Goal: Task Accomplishment & Management: Use online tool/utility

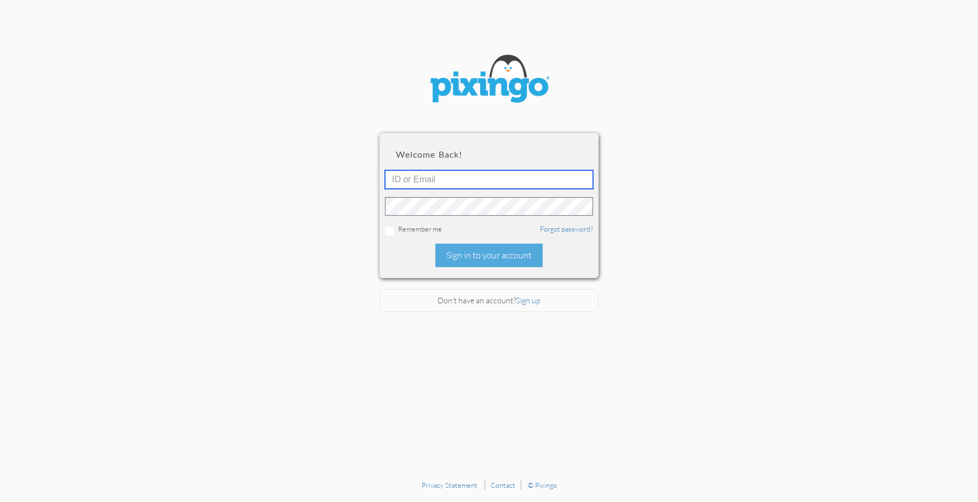
type input "[EMAIL_ADDRESS][DOMAIN_NAME]"
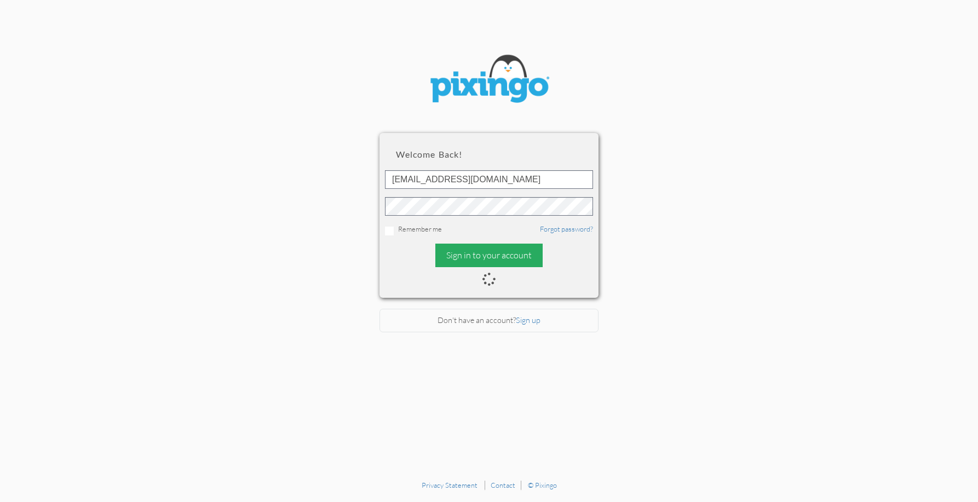
click at [516, 264] on div "Sign in to your account" at bounding box center [488, 256] width 107 height 24
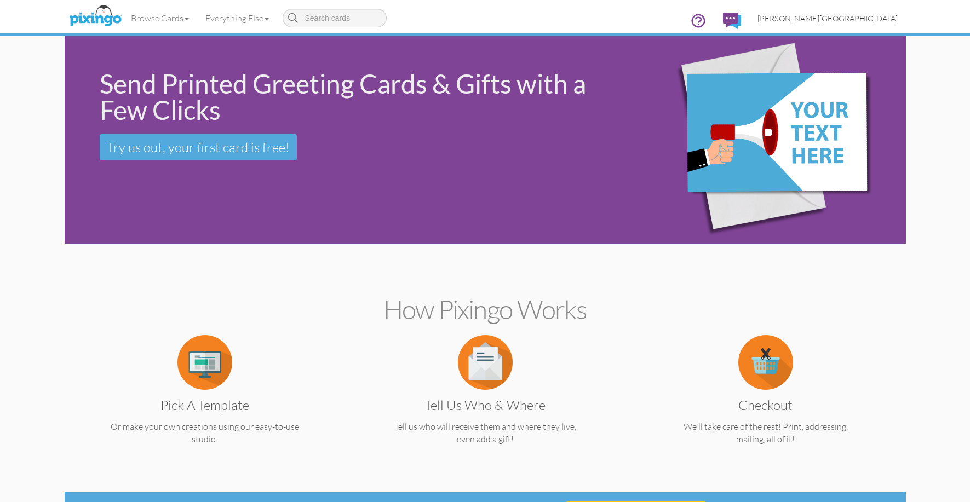
click at [894, 14] on span "[PERSON_NAME][GEOGRAPHIC_DATA]" at bounding box center [828, 18] width 140 height 9
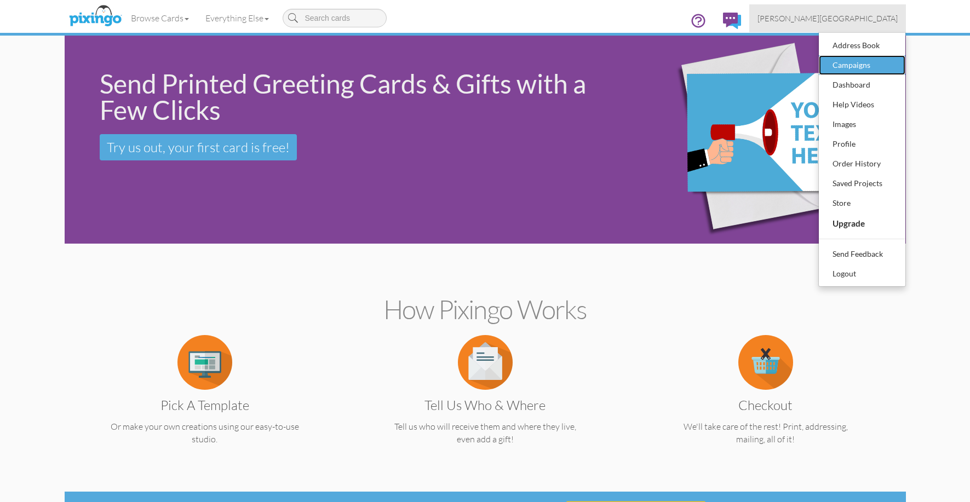
click at [886, 70] on div "Campaigns" at bounding box center [862, 65] width 65 height 16
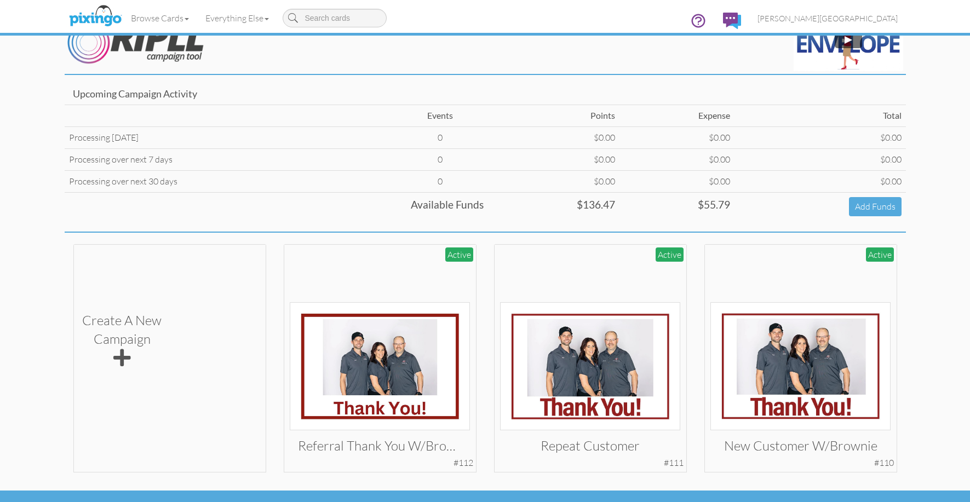
scroll to position [53, 0]
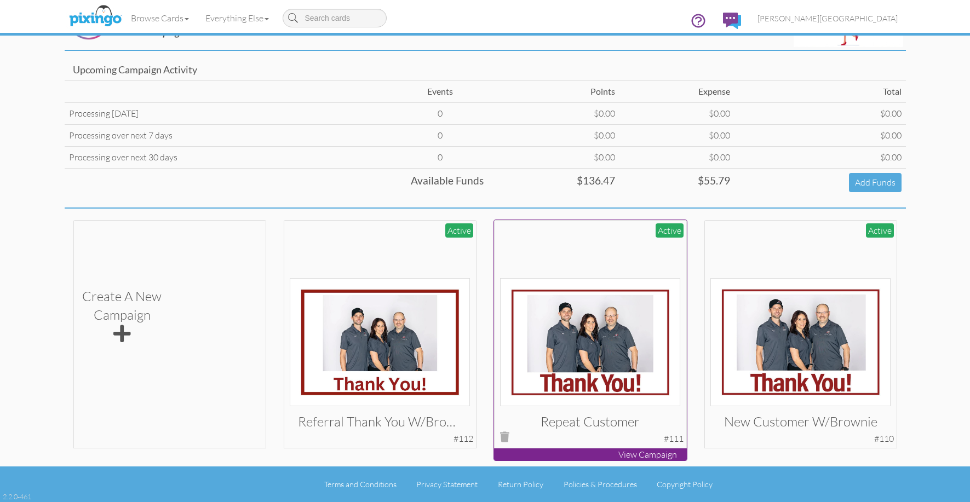
click at [589, 311] on img at bounding box center [590, 342] width 180 height 128
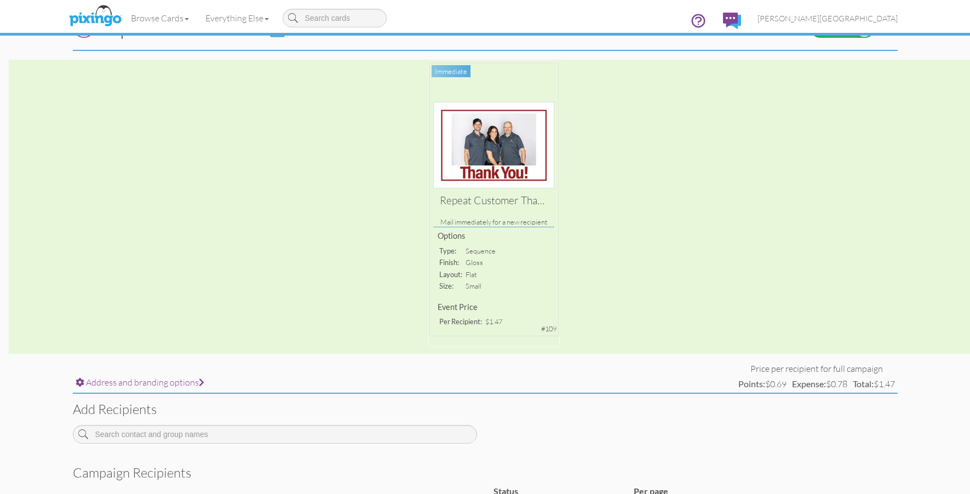
scroll to position [215, 0]
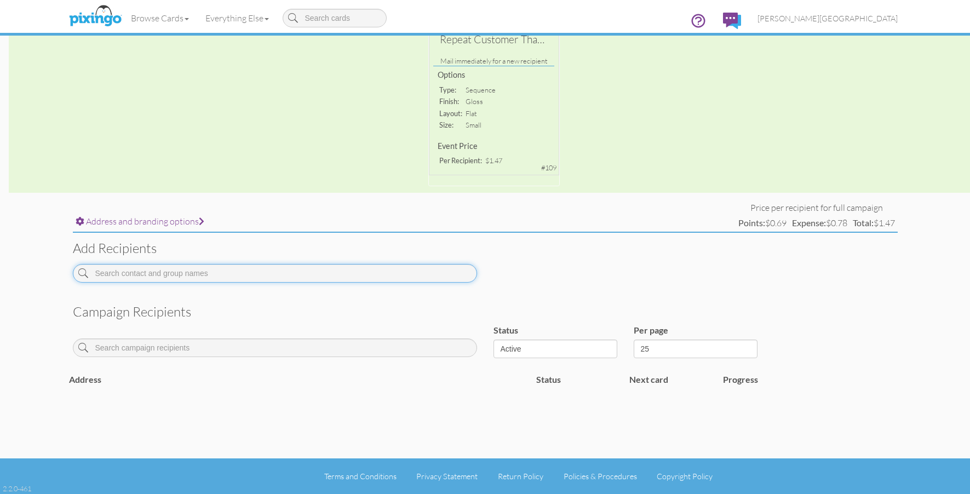
click at [323, 280] on input at bounding box center [275, 273] width 404 height 19
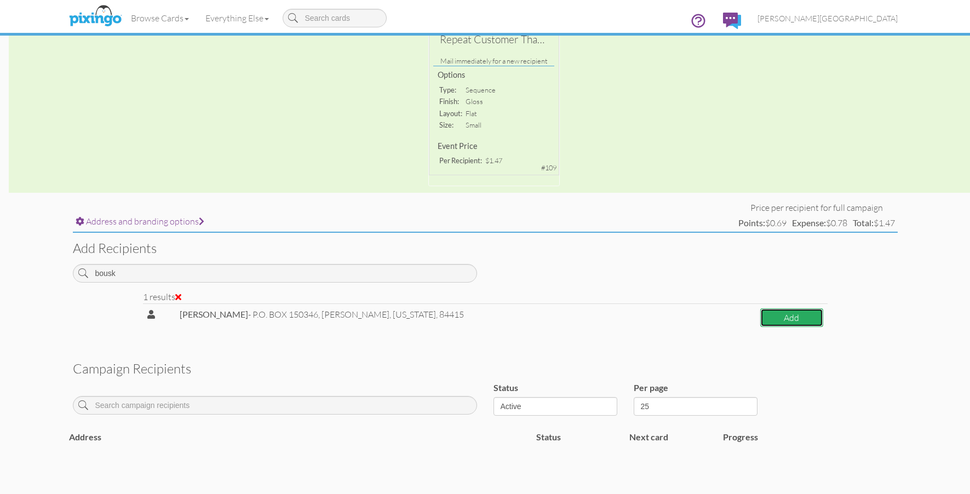
click at [779, 322] on button "Add" at bounding box center [791, 317] width 63 height 19
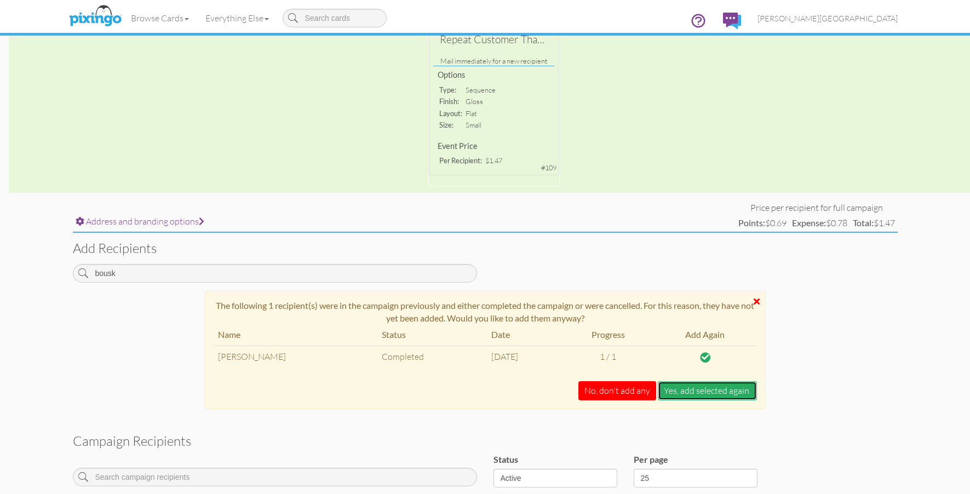
click at [697, 393] on button "Yes, add selected again." at bounding box center [707, 390] width 99 height 19
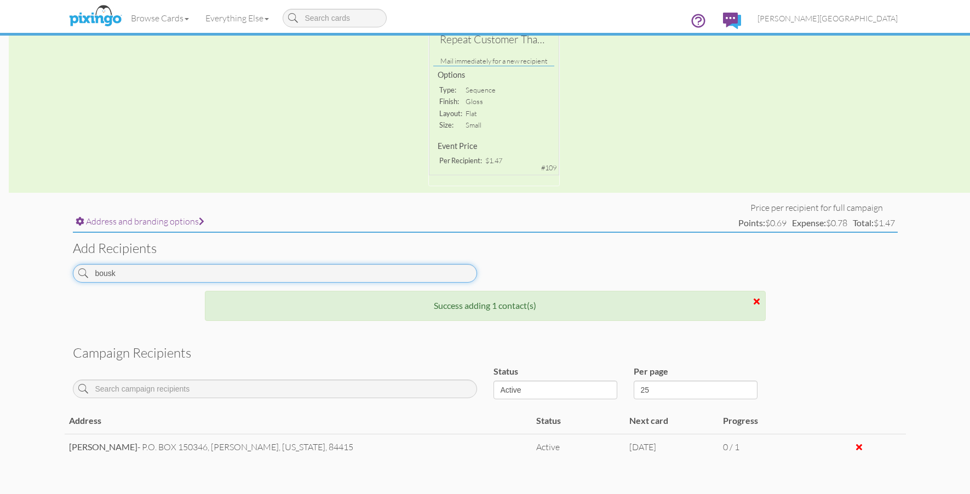
drag, startPoint x: 141, startPoint y: 273, endPoint x: 55, endPoint y: 271, distance: 86.6
click at [55, 271] on campaign-detail "Toggle navigation Visit Pixingo Mobile Browse Cards Business Accounting Automot…" at bounding box center [485, 173] width 970 height 776
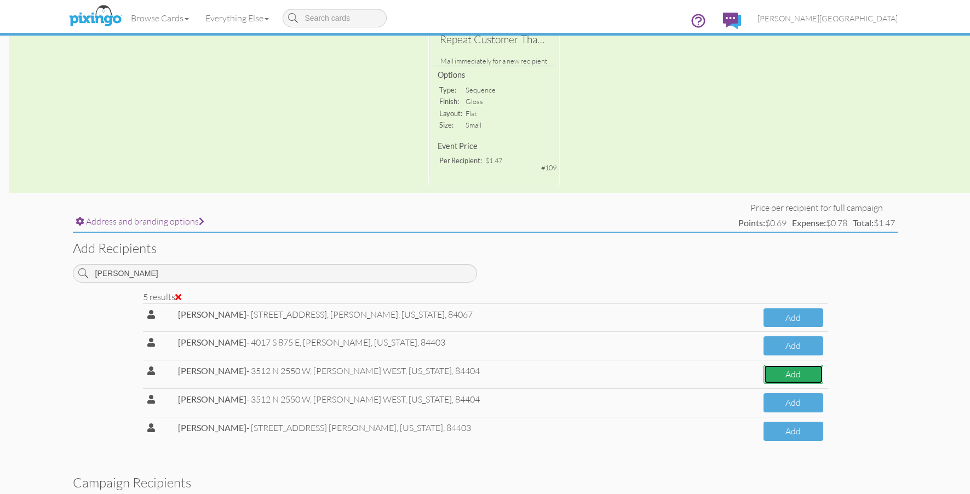
click at [810, 371] on button "Add" at bounding box center [793, 374] width 59 height 19
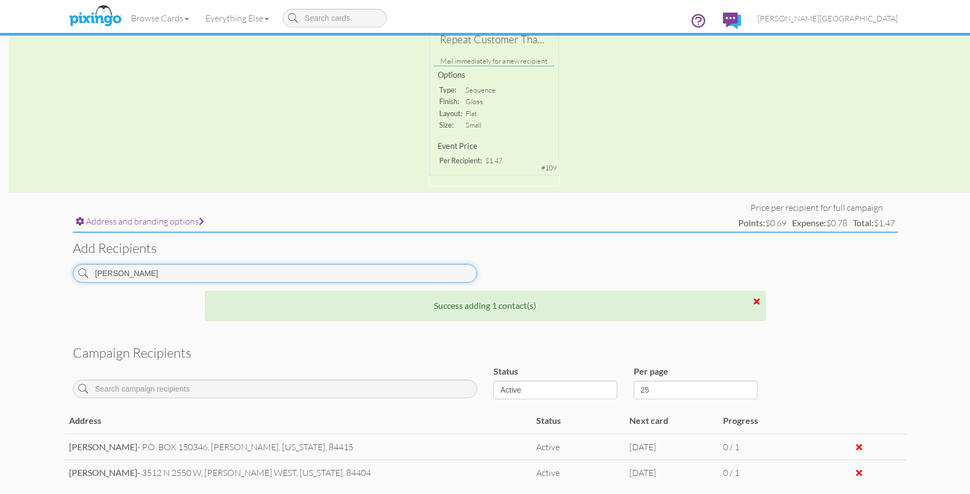
drag, startPoint x: 176, startPoint y: 279, endPoint x: 34, endPoint y: 280, distance: 141.9
click at [34, 280] on campaign-detail "Toggle navigation Visit Pixingo Mobile Browse Cards Business Accounting Automot…" at bounding box center [485, 186] width 970 height 802
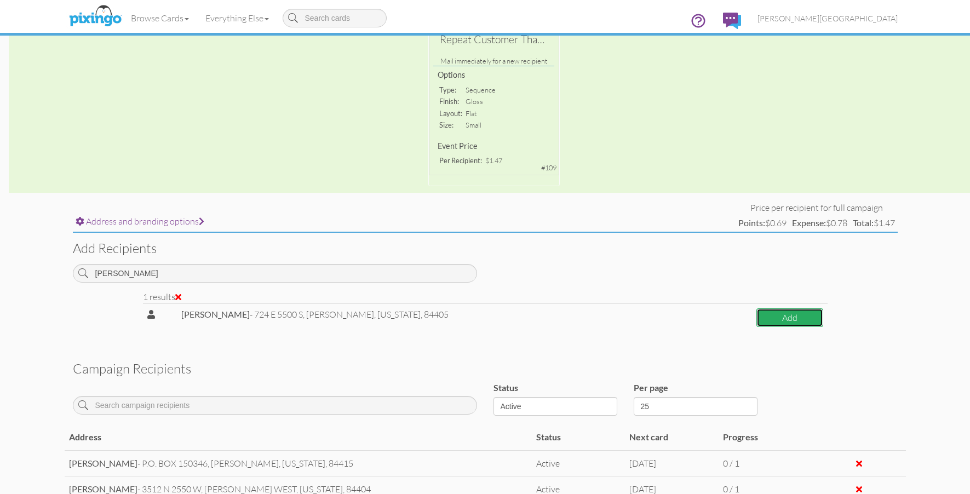
click at [809, 320] on button "Add" at bounding box center [789, 317] width 67 height 19
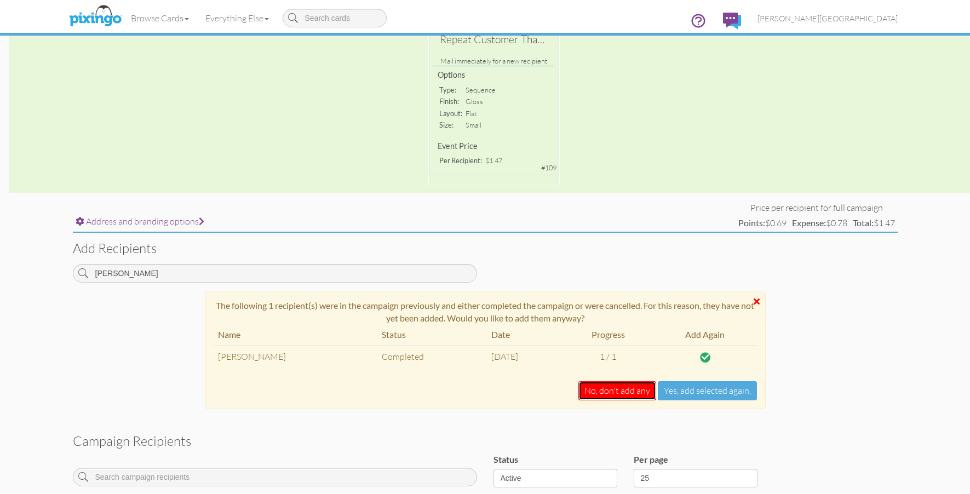
click at [641, 397] on button "No, don't add any" at bounding box center [617, 390] width 78 height 19
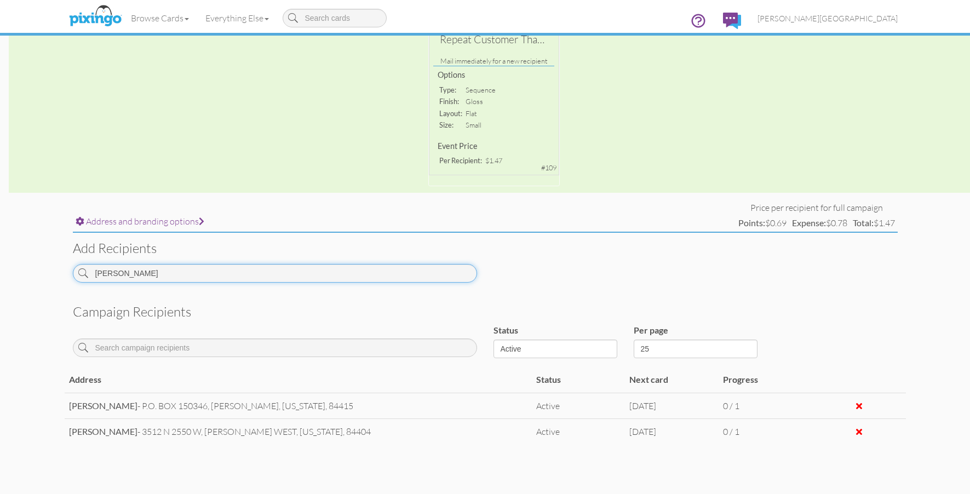
drag, startPoint x: 148, startPoint y: 274, endPoint x: 73, endPoint y: 276, distance: 75.6
click at [73, 276] on input "[PERSON_NAME]" at bounding box center [275, 273] width 404 height 19
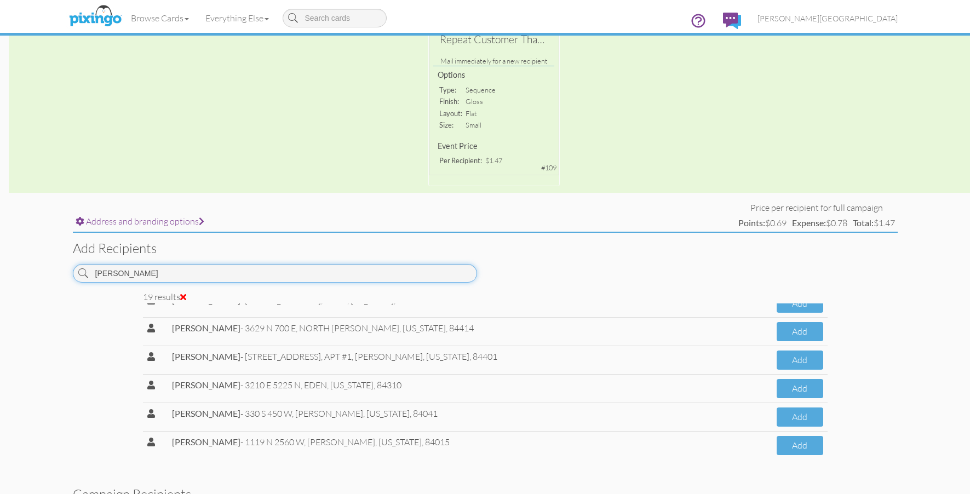
scroll to position [386, 0]
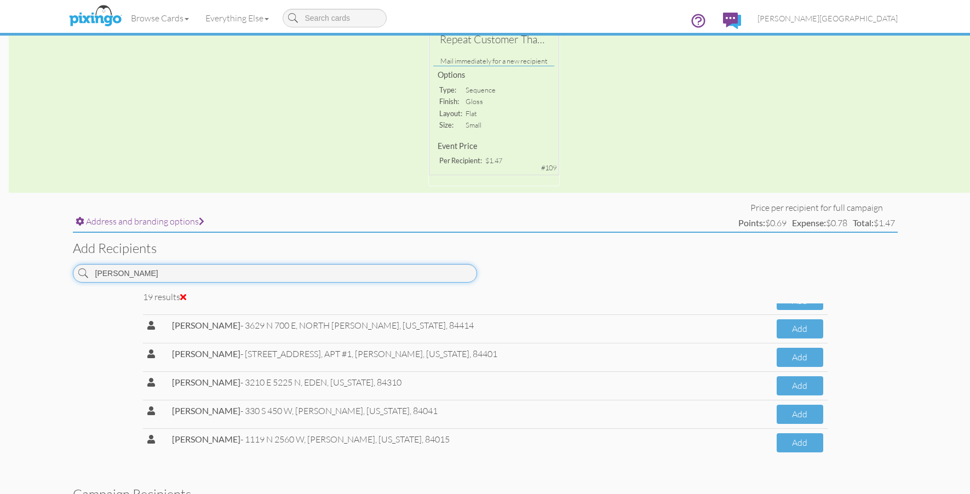
drag, startPoint x: 182, startPoint y: 276, endPoint x: 74, endPoint y: 276, distance: 107.9
click at [74, 276] on input "[PERSON_NAME]" at bounding box center [275, 273] width 404 height 19
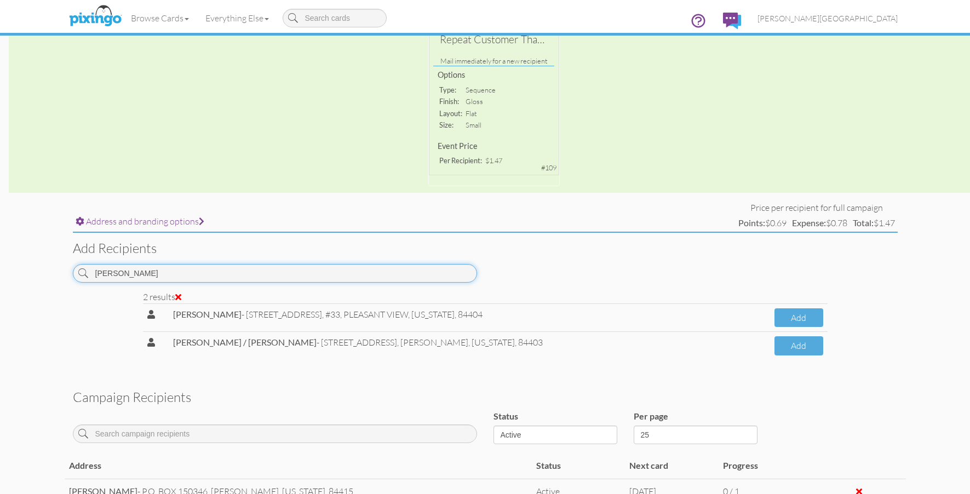
scroll to position [0, 0]
click at [775, 321] on button "Add" at bounding box center [799, 317] width 49 height 19
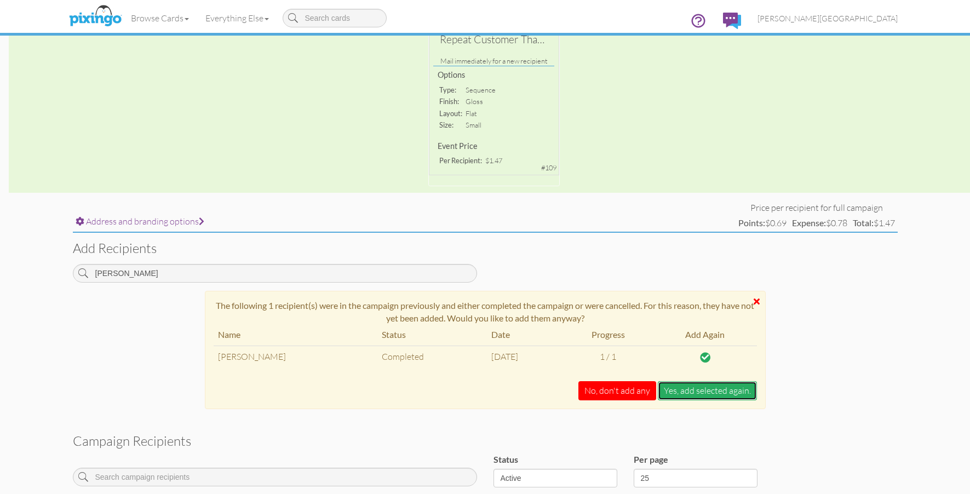
click at [688, 386] on button "Yes, add selected again." at bounding box center [707, 390] width 99 height 19
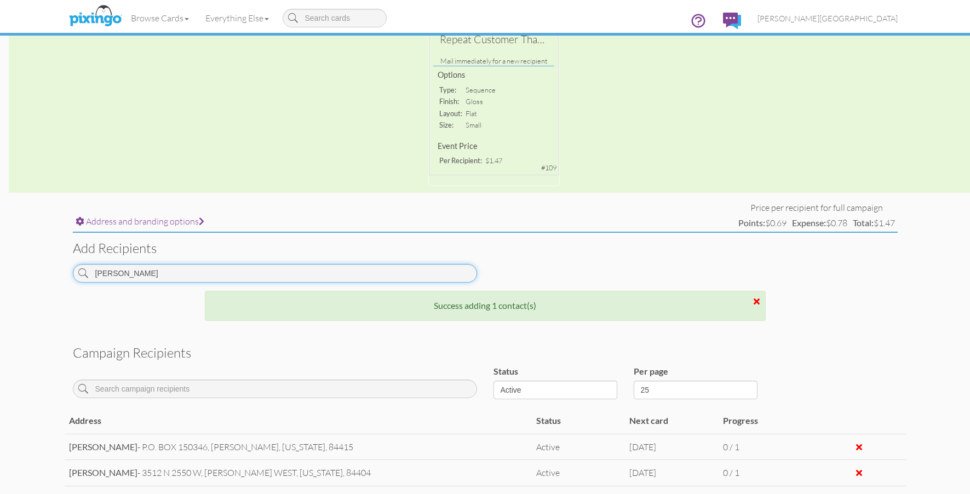
drag, startPoint x: 126, startPoint y: 266, endPoint x: 60, endPoint y: 267, distance: 65.7
click at [60, 267] on campaign-detail "Toggle navigation Visit Pixingo Mobile Browse Cards Business Accounting Automot…" at bounding box center [485, 199] width 970 height 828
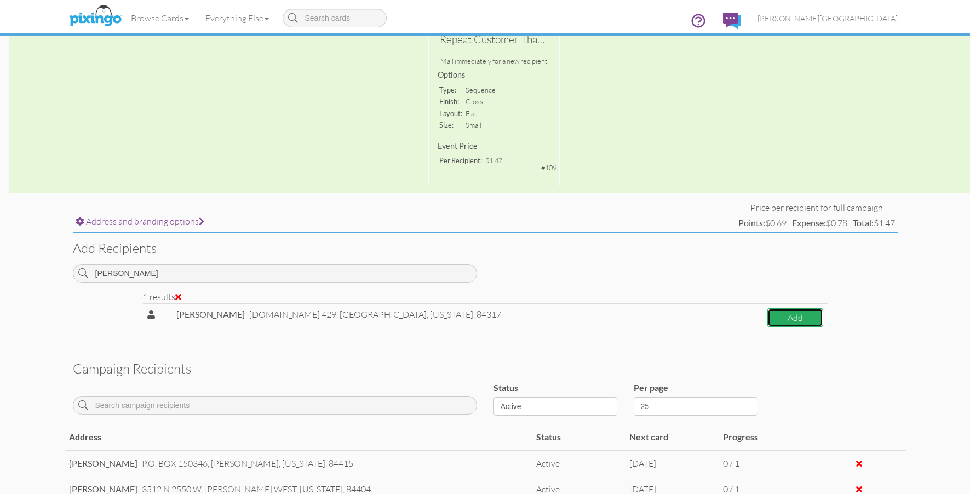
click at [776, 325] on button "Add" at bounding box center [794, 317] width 55 height 19
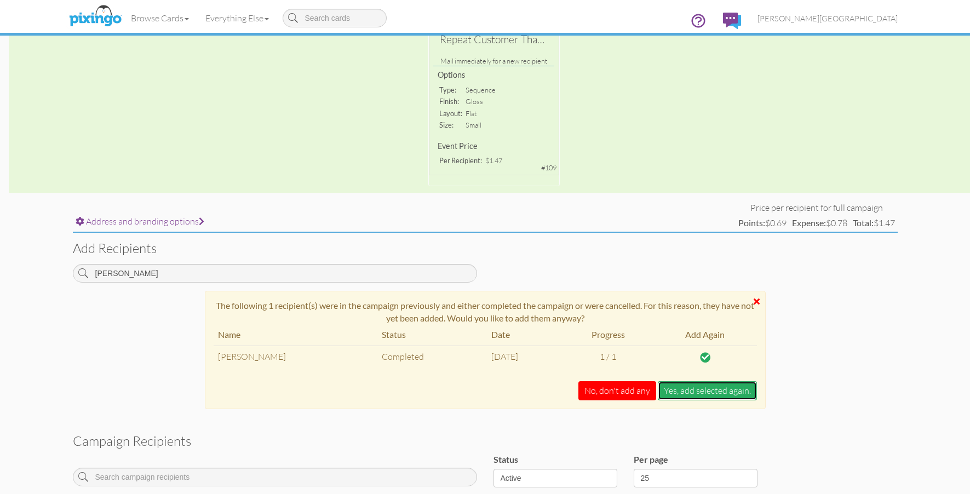
click at [716, 396] on button "Yes, add selected again." at bounding box center [707, 390] width 99 height 19
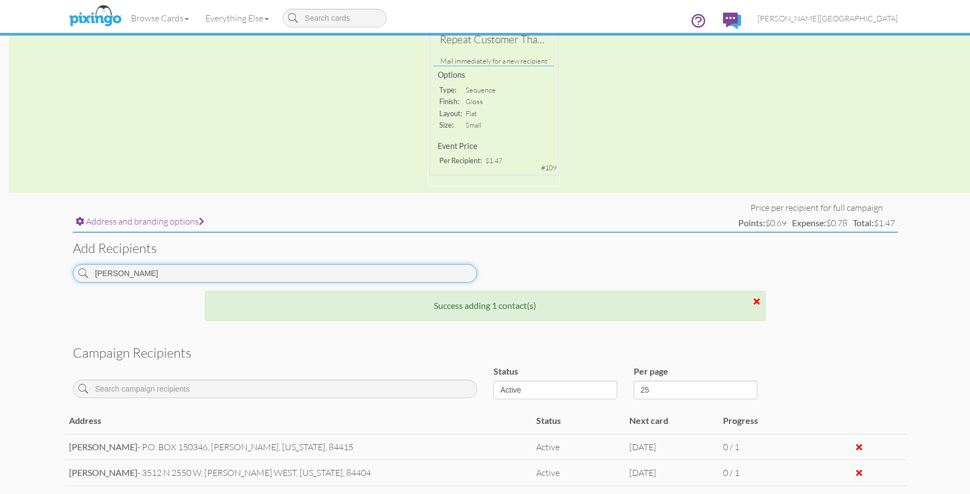
drag, startPoint x: 101, startPoint y: 278, endPoint x: 73, endPoint y: 277, distance: 28.5
click at [73, 277] on input "[PERSON_NAME]" at bounding box center [275, 273] width 404 height 19
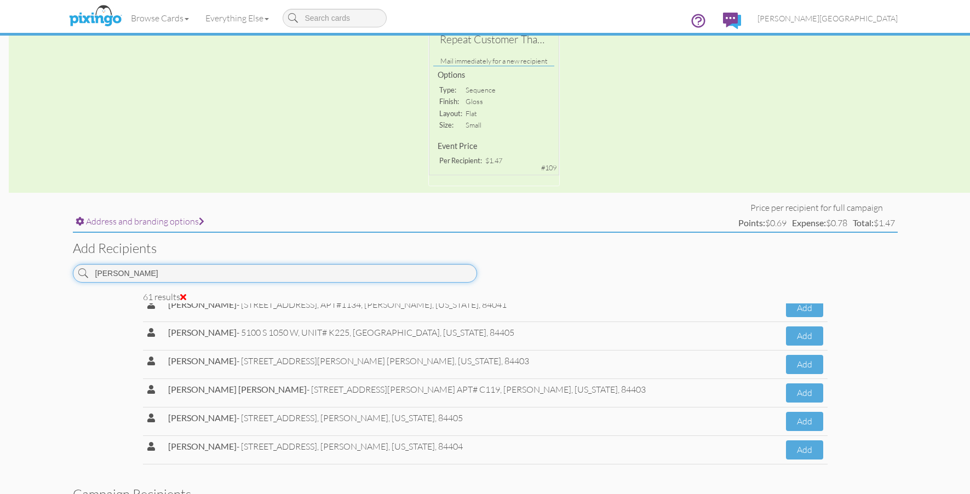
scroll to position [767, 0]
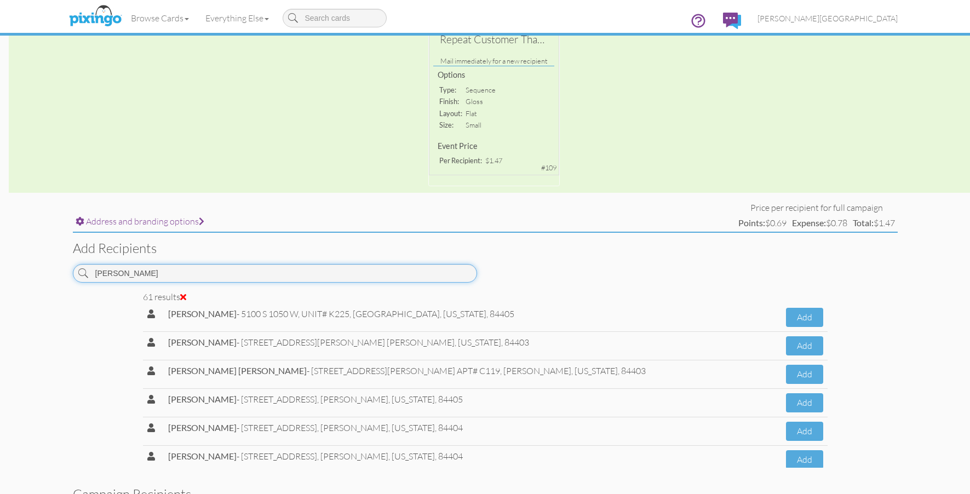
click at [152, 269] on input "[PERSON_NAME]" at bounding box center [275, 273] width 404 height 19
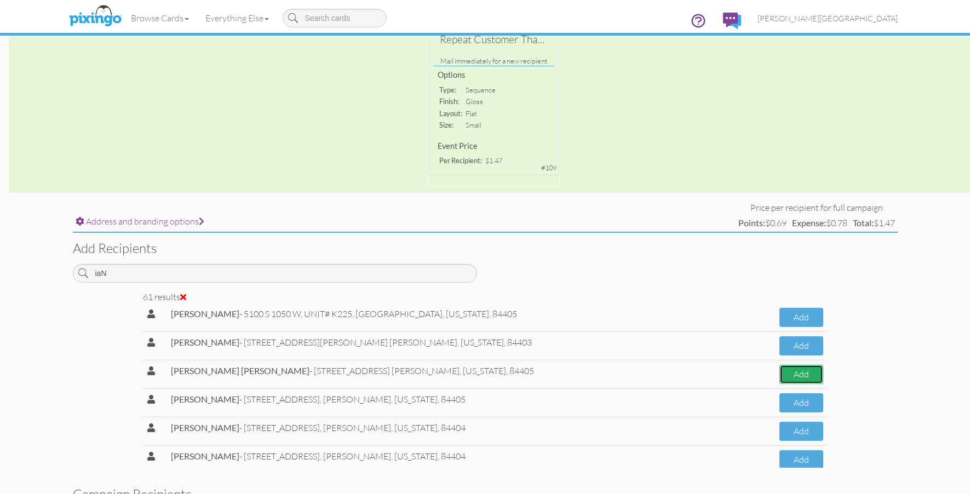
click at [779, 374] on button "Add" at bounding box center [801, 374] width 44 height 19
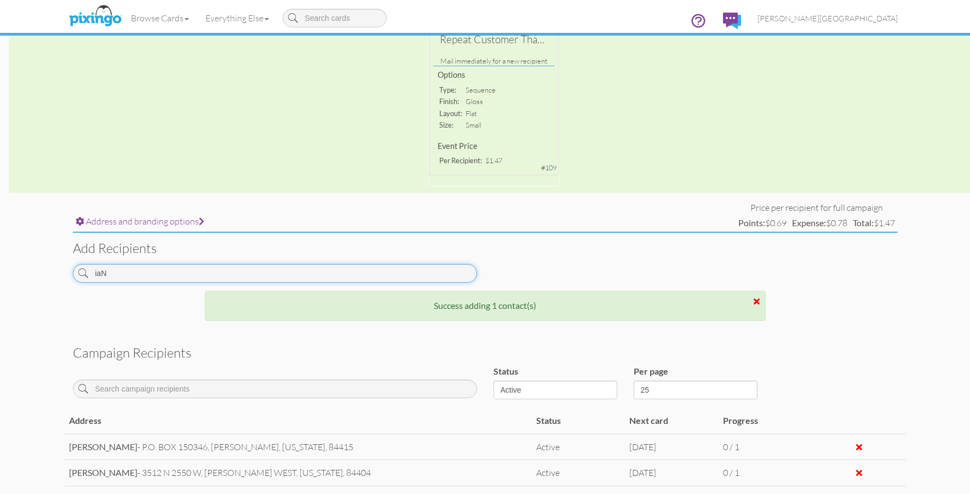
drag, startPoint x: 133, startPoint y: 272, endPoint x: 33, endPoint y: 270, distance: 99.7
click at [33, 270] on campaign-detail "Toggle navigation Visit Pixingo Mobile Browse Cards Business Accounting Automot…" at bounding box center [485, 225] width 970 height 880
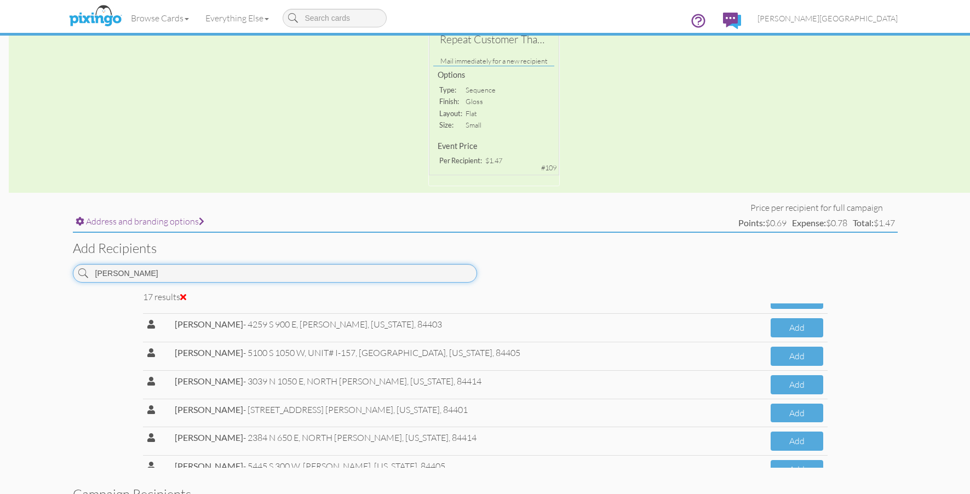
scroll to position [329, 0]
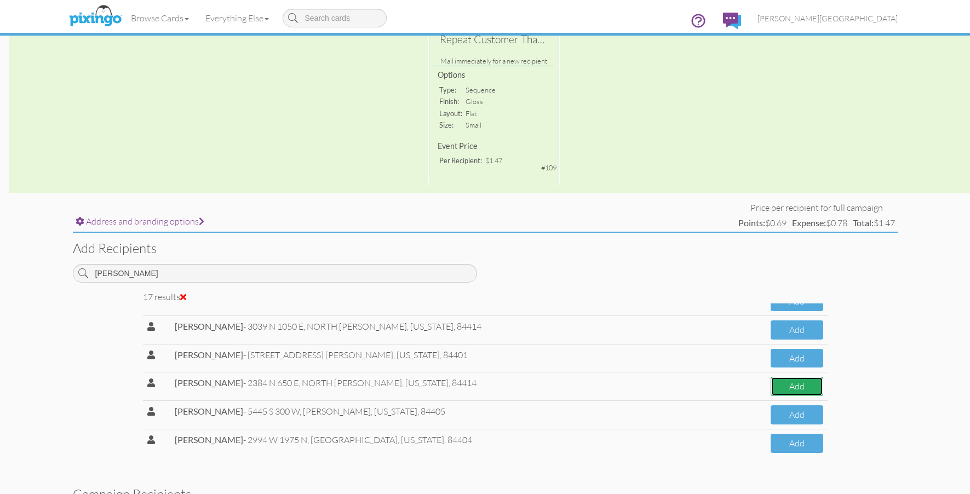
click at [775, 386] on button "Add" at bounding box center [797, 386] width 52 height 19
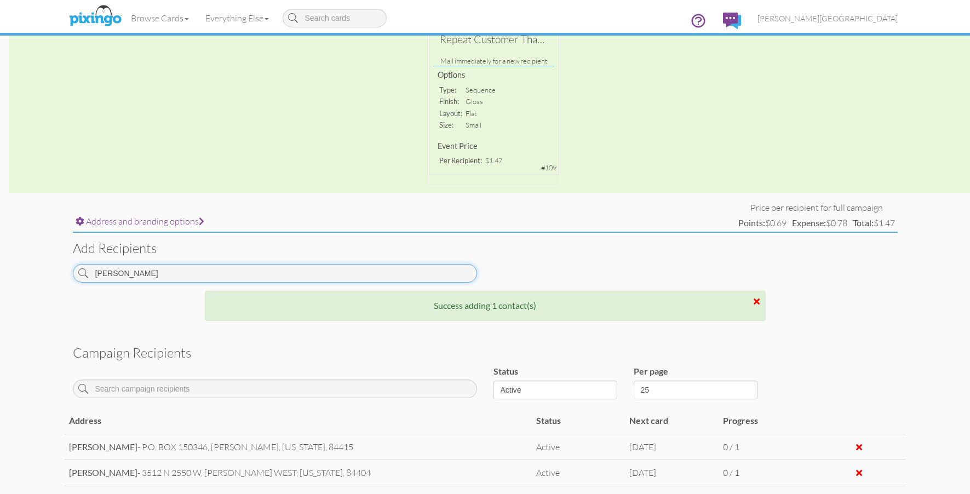
drag, startPoint x: 156, startPoint y: 269, endPoint x: 43, endPoint y: 271, distance: 113.4
click at [43, 271] on campaign-detail "Toggle navigation Visit Pixingo Mobile Browse Cards Business Accounting Automot…" at bounding box center [485, 238] width 970 height 907
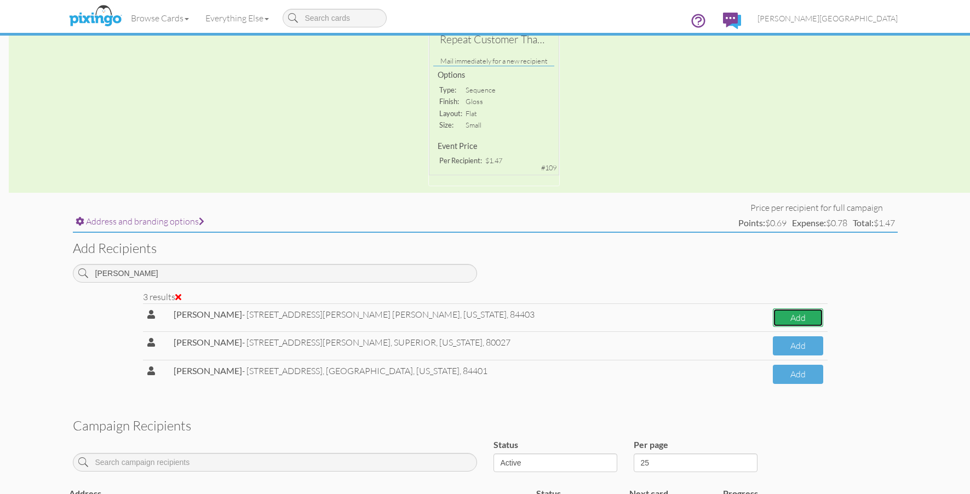
click at [773, 320] on button "Add" at bounding box center [798, 317] width 50 height 19
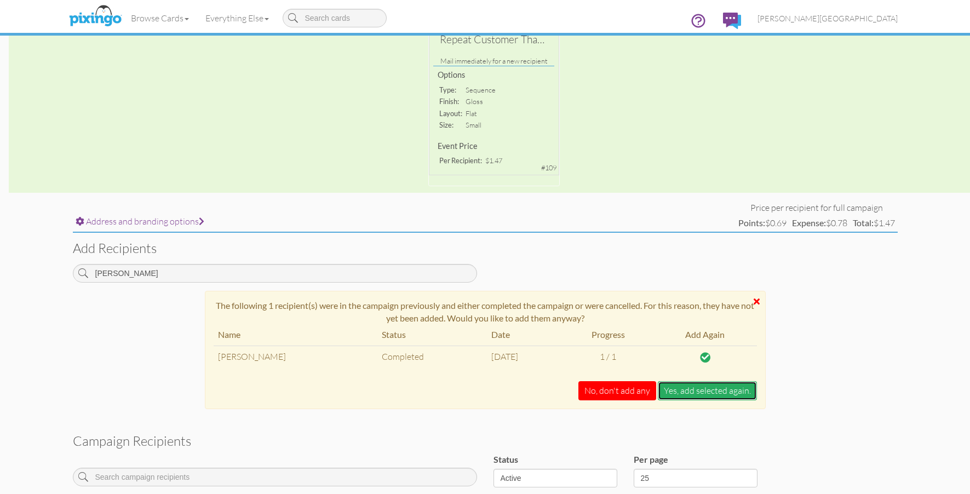
click at [689, 395] on button "Yes, add selected again." at bounding box center [707, 390] width 99 height 19
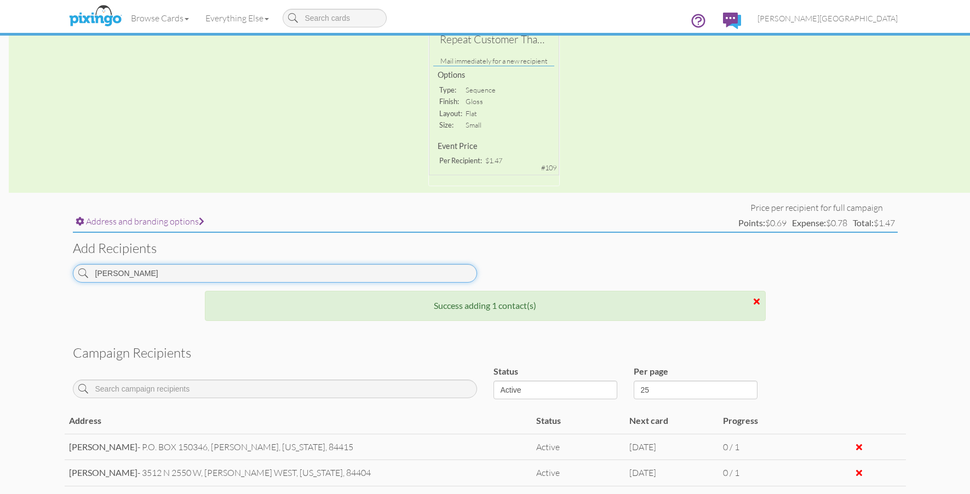
drag, startPoint x: 150, startPoint y: 280, endPoint x: 67, endPoint y: 276, distance: 83.4
click at [67, 276] on div "[PERSON_NAME]" at bounding box center [275, 277] width 421 height 27
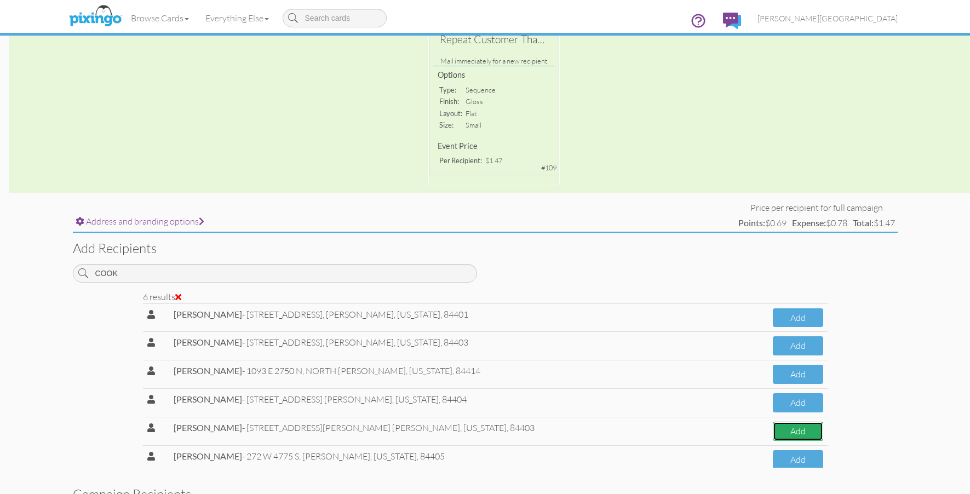
click at [778, 435] on button "Add" at bounding box center [798, 431] width 50 height 19
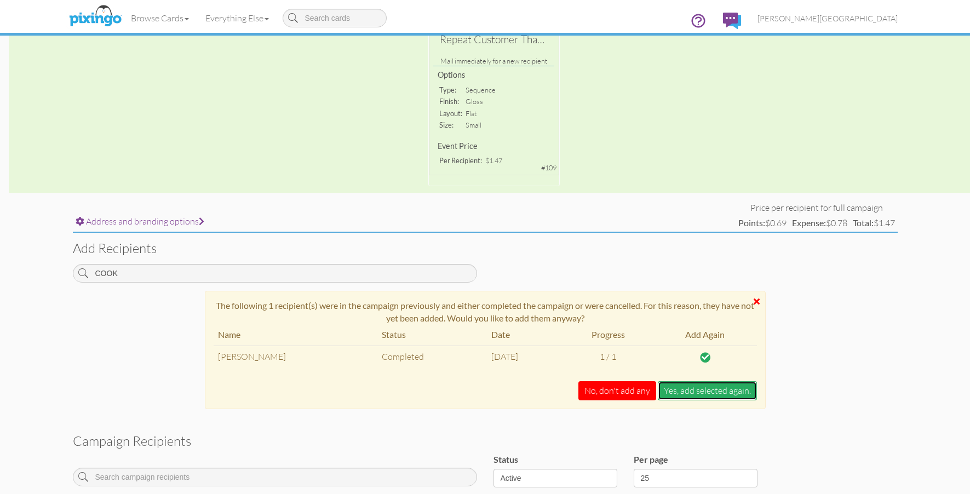
click at [696, 397] on button "Yes, add selected again." at bounding box center [707, 390] width 99 height 19
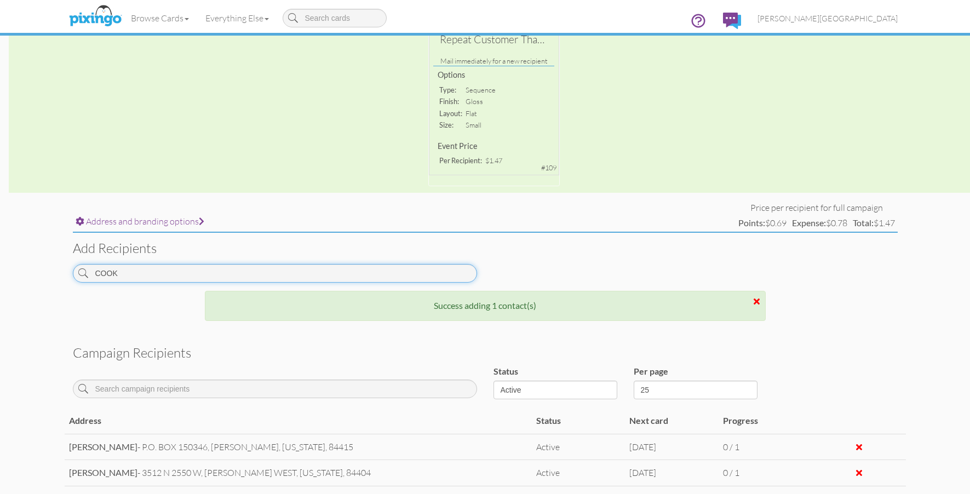
drag, startPoint x: 162, startPoint y: 276, endPoint x: 37, endPoint y: 268, distance: 124.6
click at [37, 268] on campaign-detail "Toggle navigation Visit Pixingo Mobile Browse Cards Business Accounting Automot…" at bounding box center [485, 264] width 970 height 959
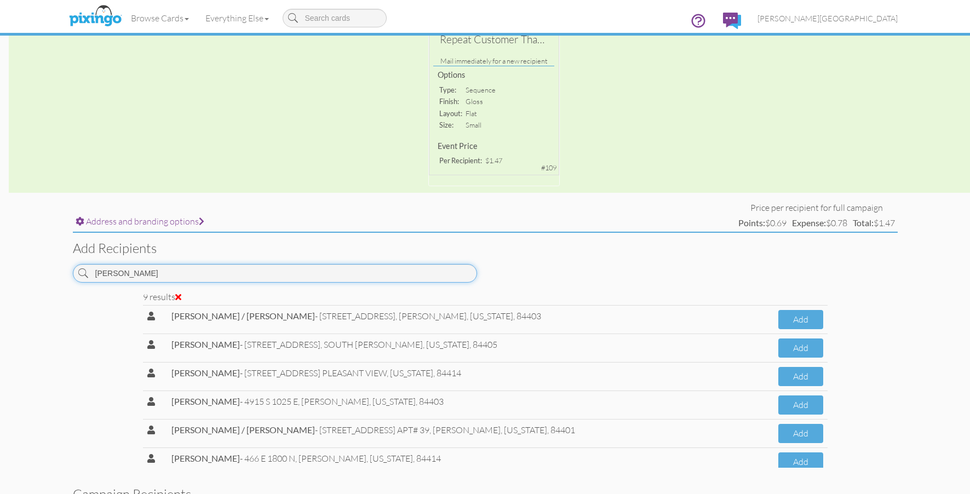
scroll to position [102, 0]
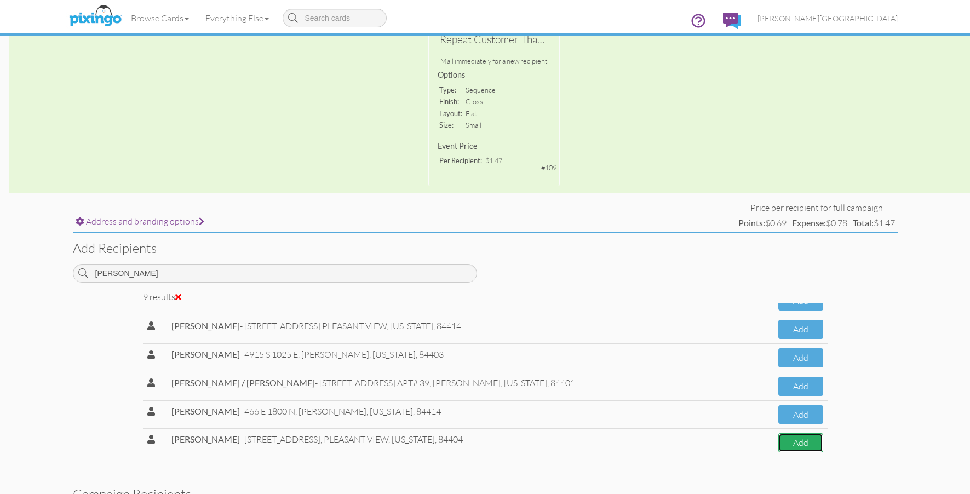
click at [778, 441] on button "Add" at bounding box center [800, 442] width 44 height 19
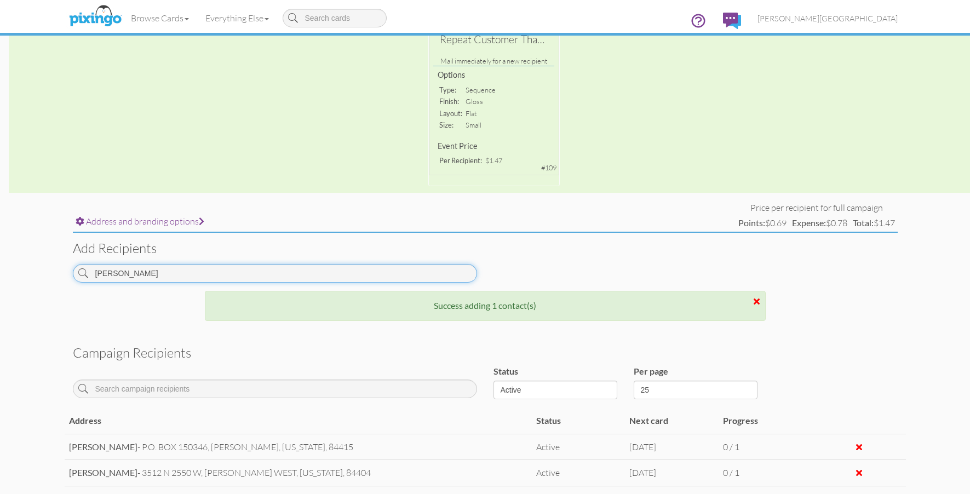
drag, startPoint x: 144, startPoint y: 276, endPoint x: 10, endPoint y: 268, distance: 134.4
click at [10, 268] on campaign-detail "Toggle navigation Visit Pixingo Mobile Browse Cards Business Accounting Automot…" at bounding box center [485, 277] width 970 height 985
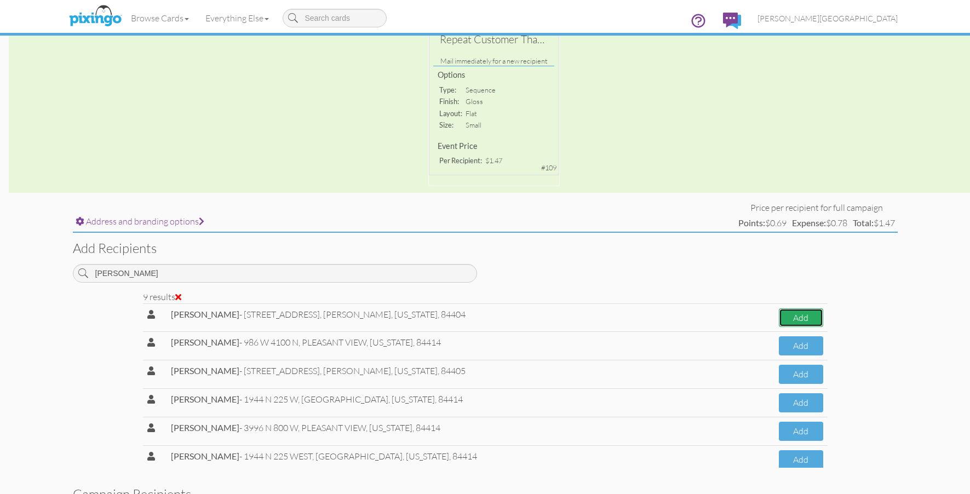
click at [783, 320] on button "Add" at bounding box center [801, 317] width 44 height 19
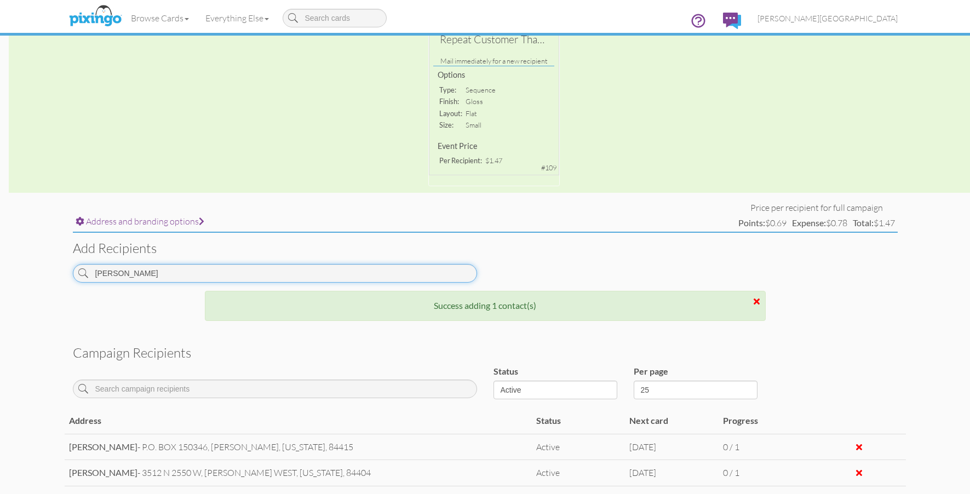
drag, startPoint x: 135, startPoint y: 273, endPoint x: 54, endPoint y: 274, distance: 81.1
click at [54, 273] on campaign-detail "Toggle navigation Visit Pixingo Mobile Browse Cards Business Accounting Automot…" at bounding box center [485, 290] width 970 height 1011
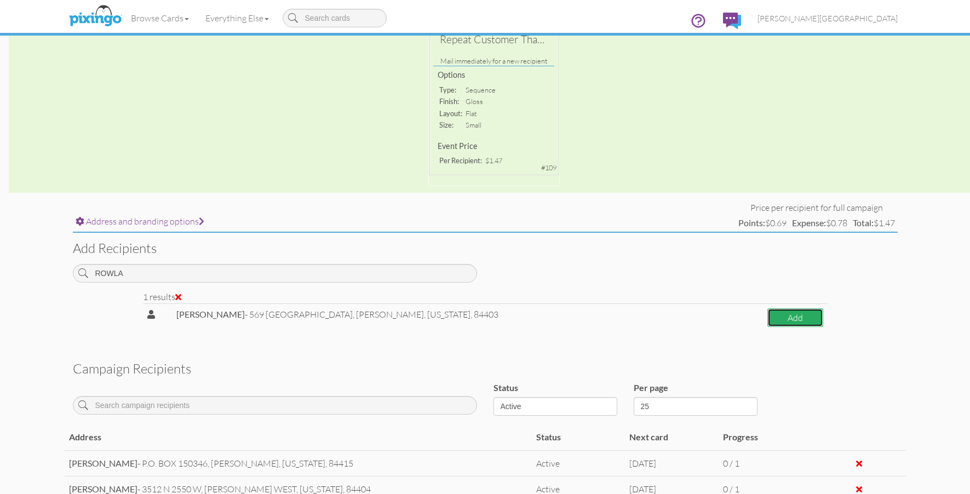
click at [784, 318] on button "Add" at bounding box center [795, 317] width 56 height 19
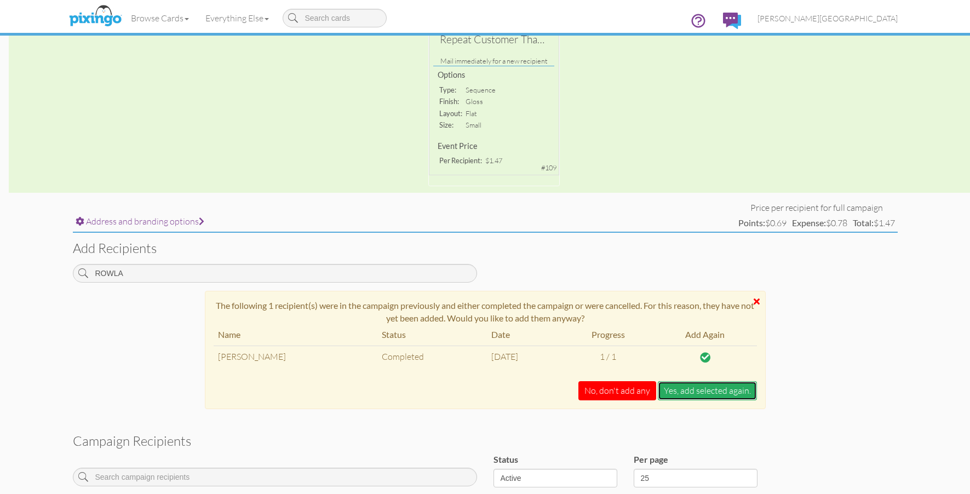
click at [685, 389] on button "Yes, add selected again." at bounding box center [707, 390] width 99 height 19
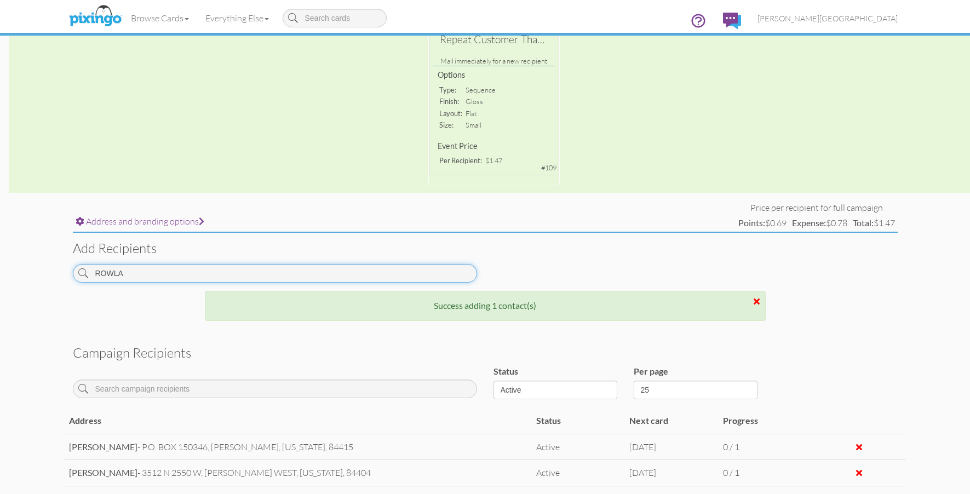
drag, startPoint x: 145, startPoint y: 273, endPoint x: 54, endPoint y: 273, distance: 90.9
click at [54, 273] on campaign-detail "Toggle navigation Visit Pixingo Mobile Browse Cards Business Accounting Automot…" at bounding box center [485, 303] width 970 height 1037
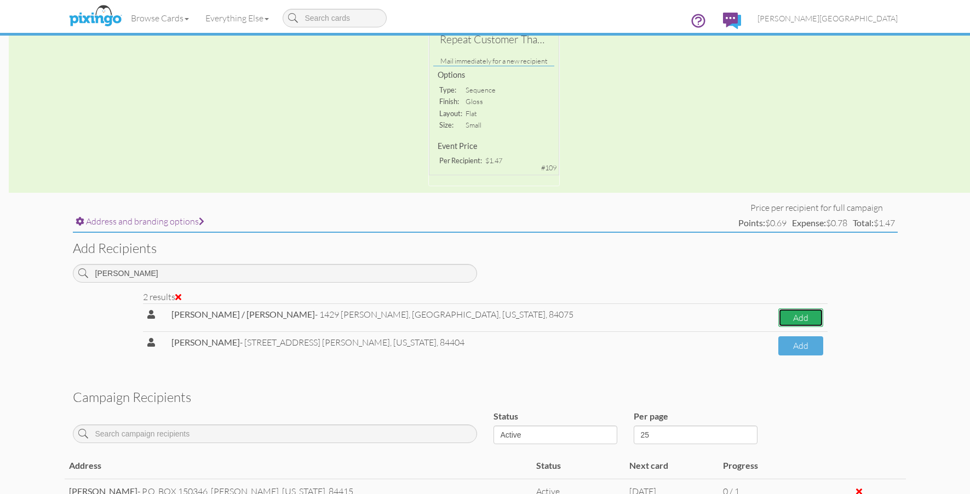
click at [778, 316] on button "Add" at bounding box center [800, 317] width 45 height 19
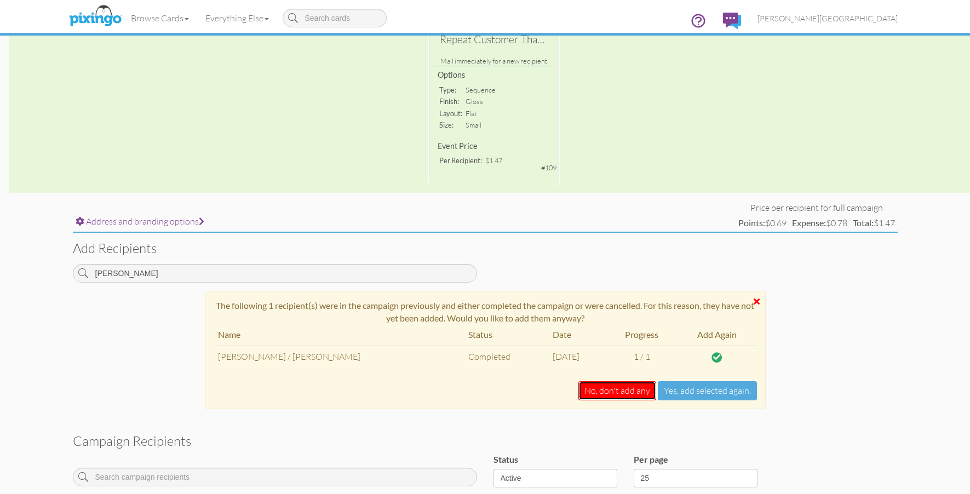
click at [619, 394] on button "No, don't add any" at bounding box center [617, 390] width 78 height 19
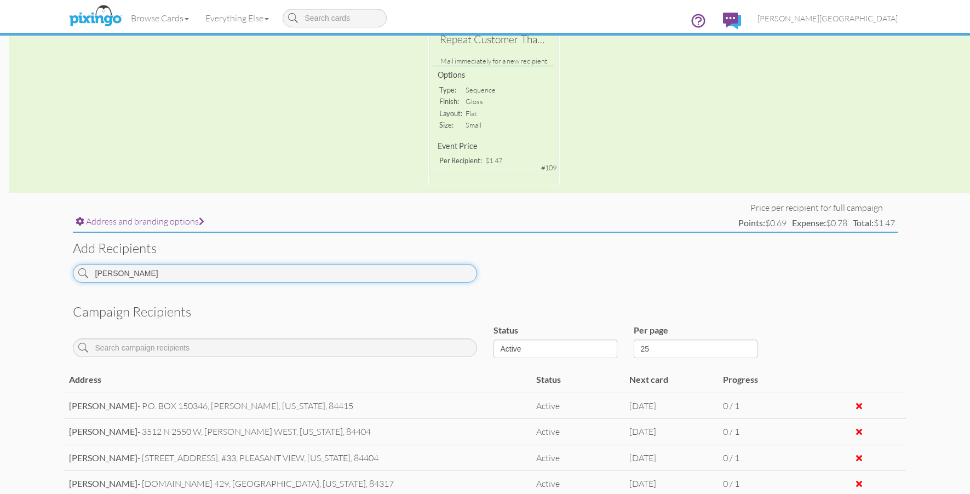
drag, startPoint x: 167, startPoint y: 271, endPoint x: 66, endPoint y: 271, distance: 100.8
click at [66, 271] on div "[PERSON_NAME]" at bounding box center [275, 277] width 421 height 27
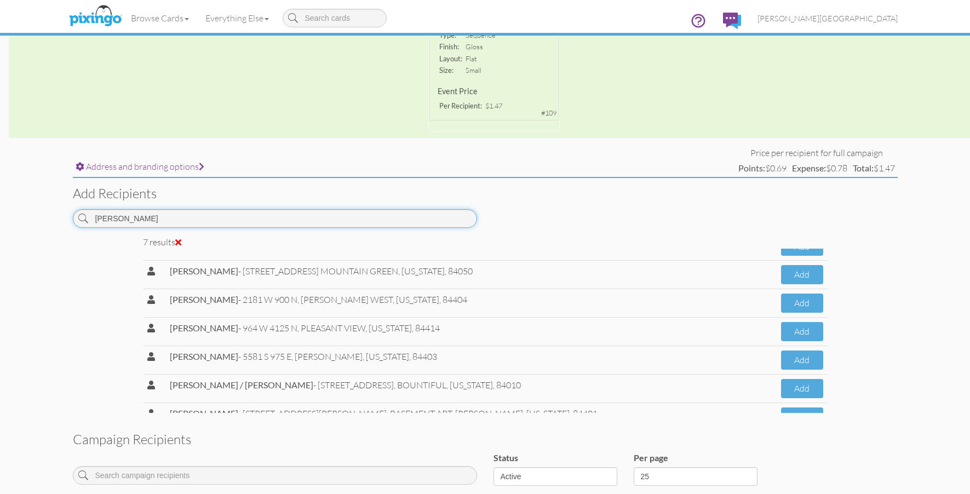
scroll to position [0, 0]
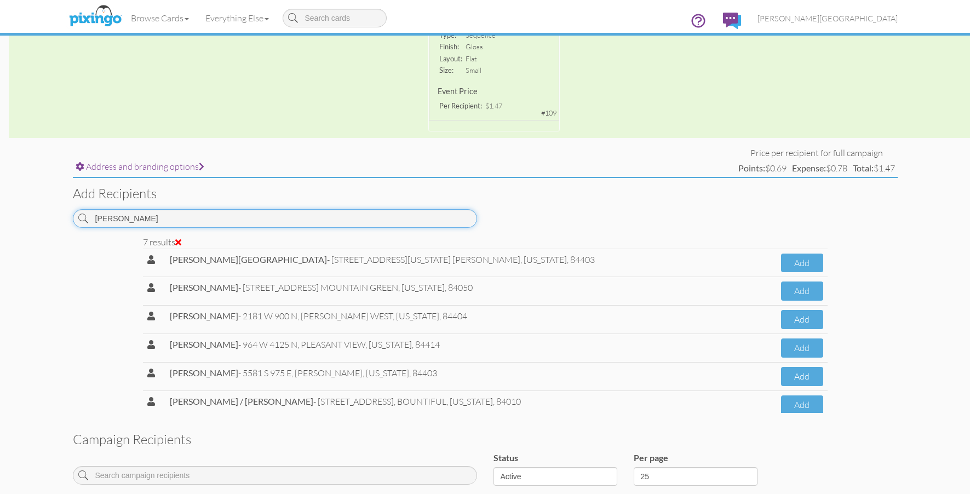
click at [201, 226] on input "[PERSON_NAME]" at bounding box center [275, 218] width 404 height 19
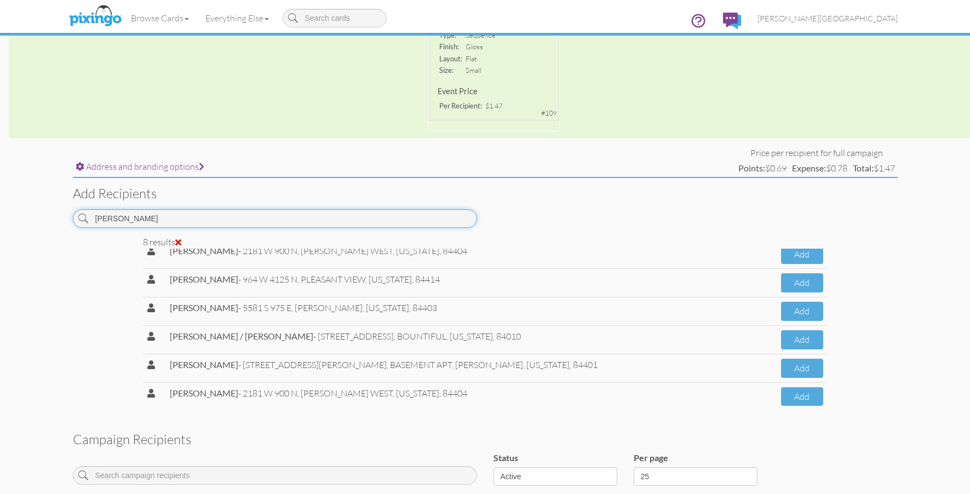
scroll to position [73, 0]
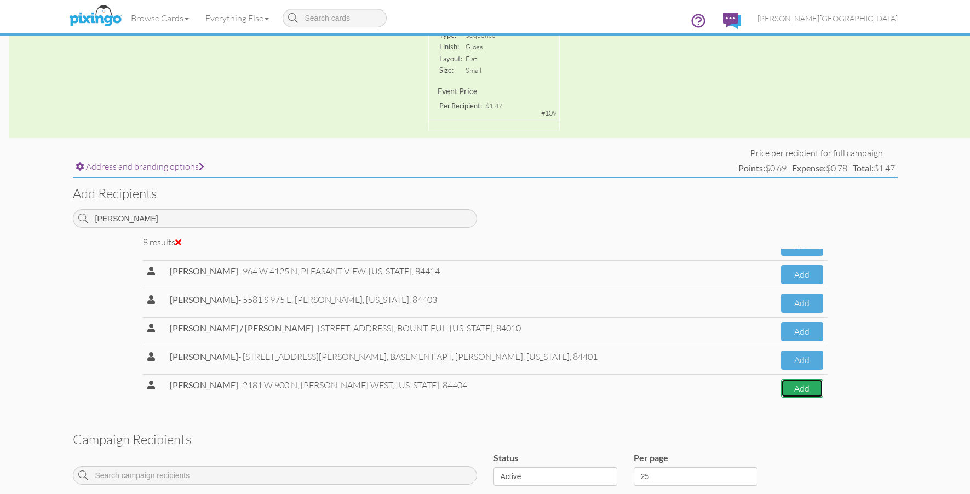
click at [803, 388] on button "Add" at bounding box center [802, 388] width 42 height 19
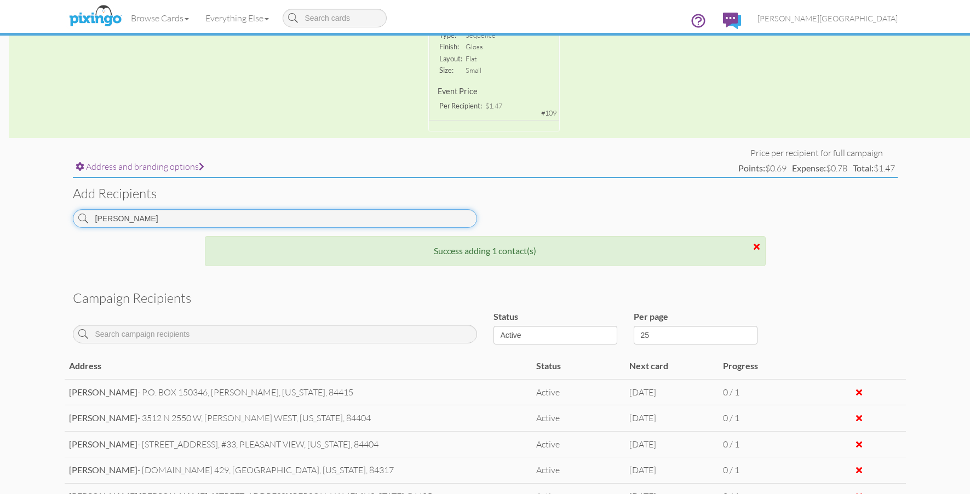
drag, startPoint x: 133, startPoint y: 218, endPoint x: 46, endPoint y: 220, distance: 86.6
click at [46, 220] on campaign-detail "Toggle navigation Visit Pixingo Mobile Browse Cards Business Accounting Automot…" at bounding box center [485, 261] width 970 height 1063
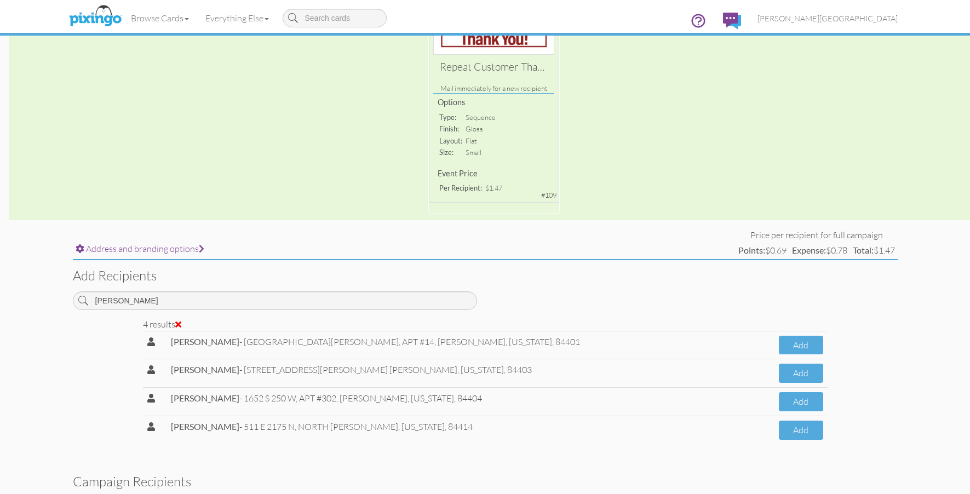
scroll to position [160, 0]
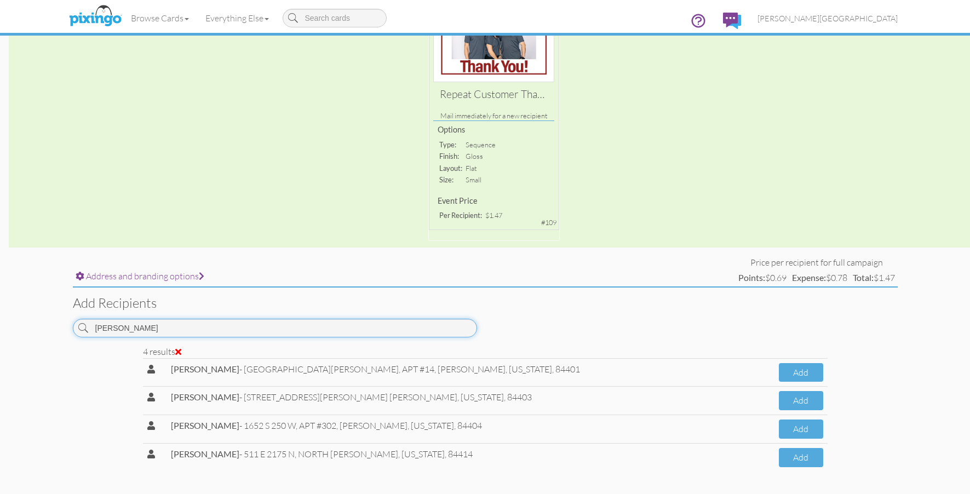
click at [142, 328] on input "[PERSON_NAME]" at bounding box center [275, 328] width 404 height 19
type input "[PERSON_NAME]"
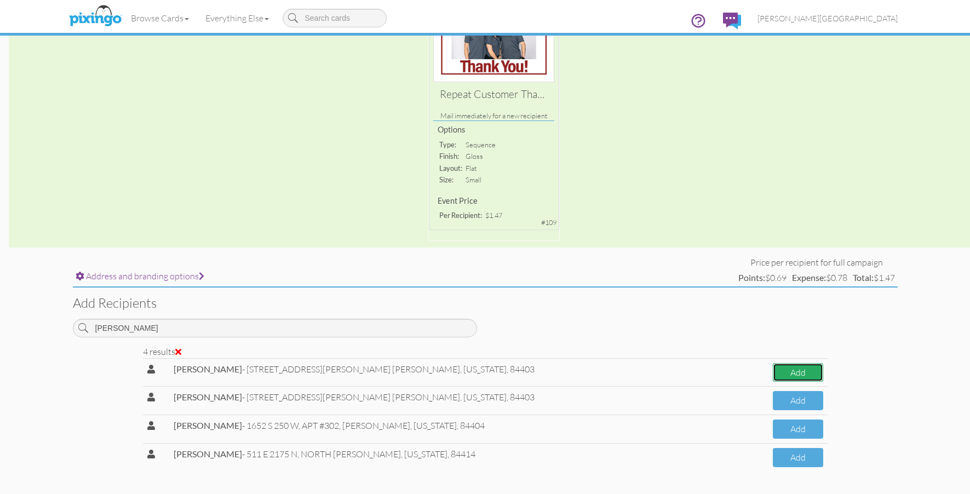
click at [773, 369] on button "Add" at bounding box center [798, 372] width 50 height 19
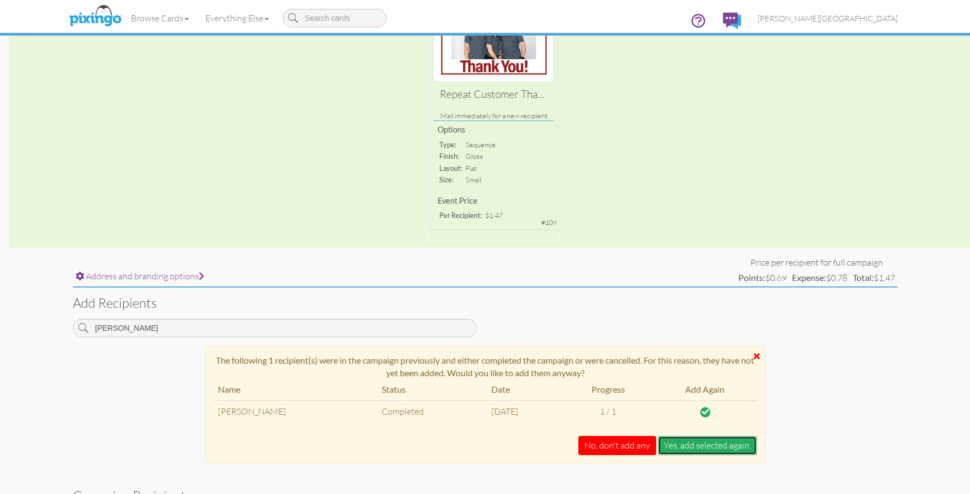
click at [695, 450] on button "Yes, add selected again." at bounding box center [707, 445] width 99 height 19
